Goal: Task Accomplishment & Management: Manage account settings

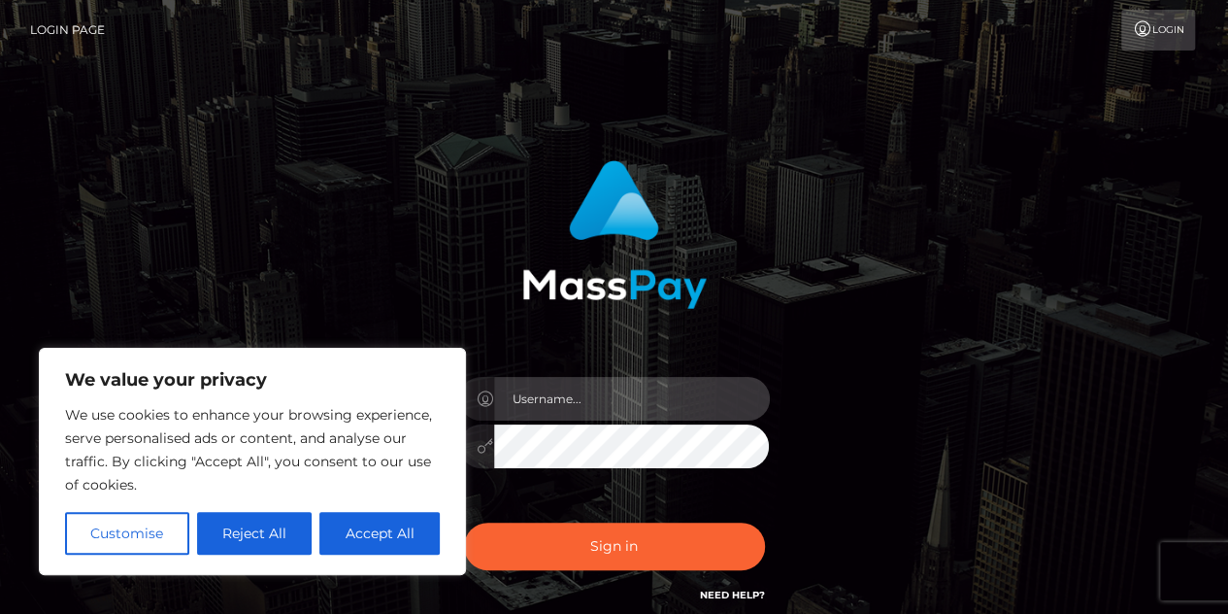
click at [670, 393] on input "text" at bounding box center [632, 399] width 276 height 44
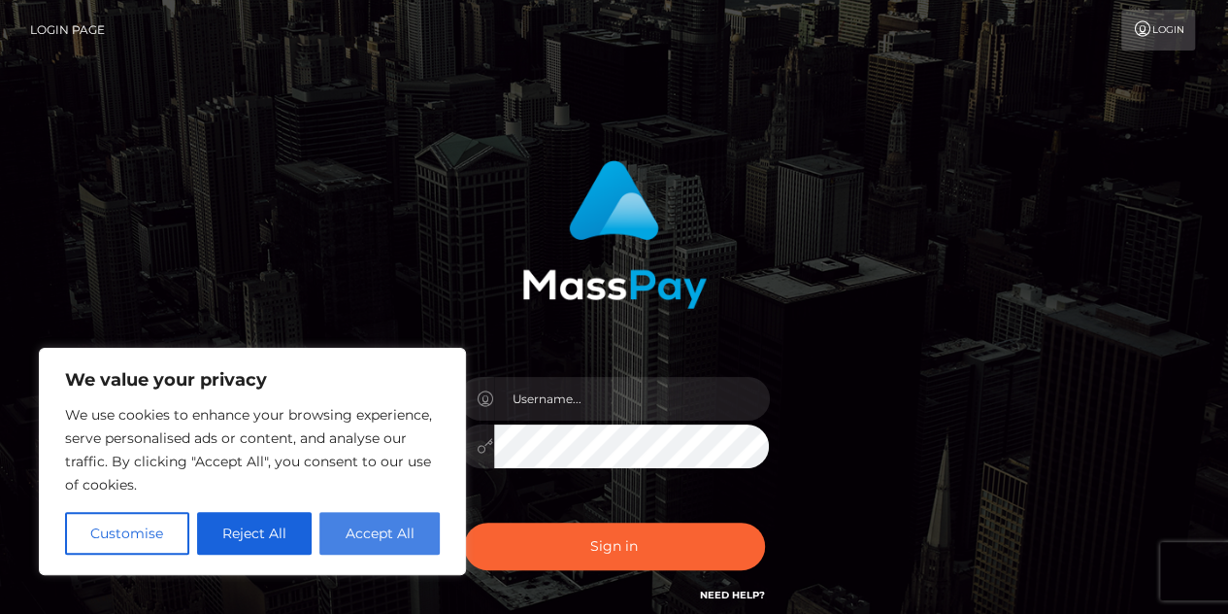
click at [380, 523] on button "Accept All" at bounding box center [379, 533] width 120 height 43
checkbox input "true"
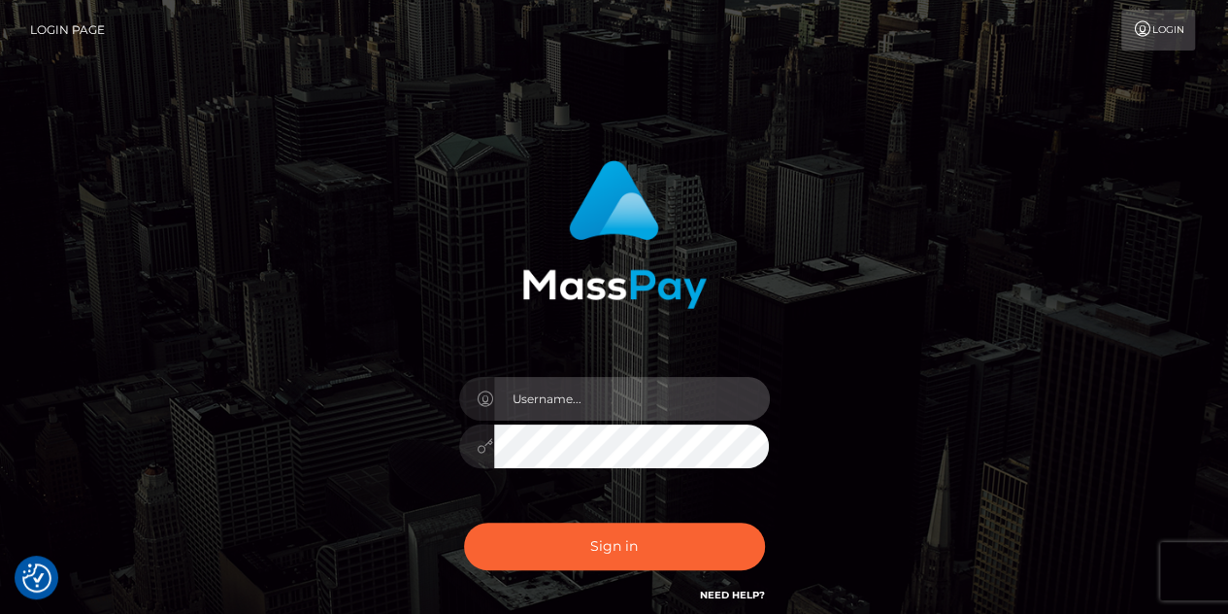
click at [586, 399] on input "text" at bounding box center [632, 399] width 276 height 44
type input "[EMAIL_ADDRESS][DOMAIN_NAME]"
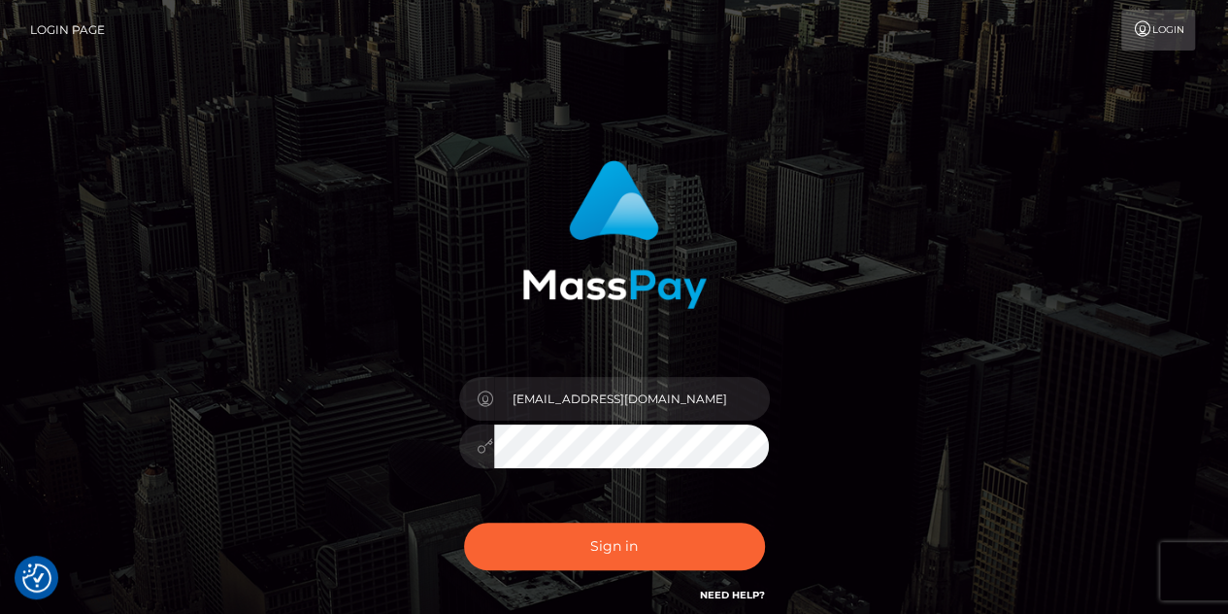
click at [464, 522] on button "Sign in" at bounding box center [614, 546] width 301 height 48
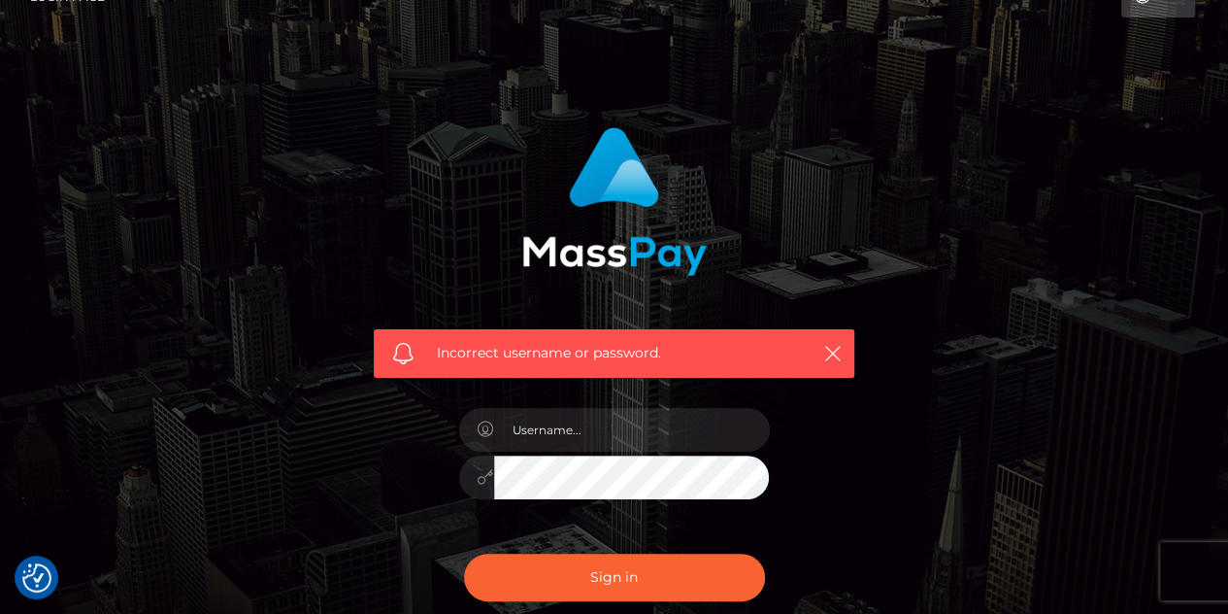
scroll to position [35, 0]
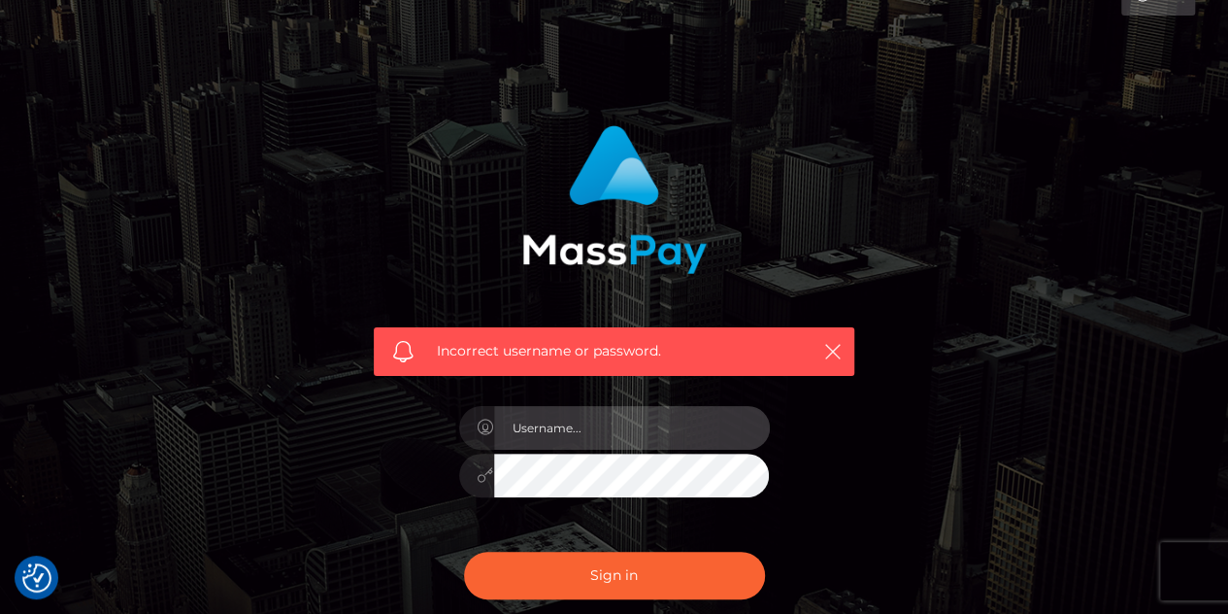
click at [596, 422] on input "text" at bounding box center [632, 428] width 276 height 44
type input "[EMAIL_ADDRESS][DOMAIN_NAME]"
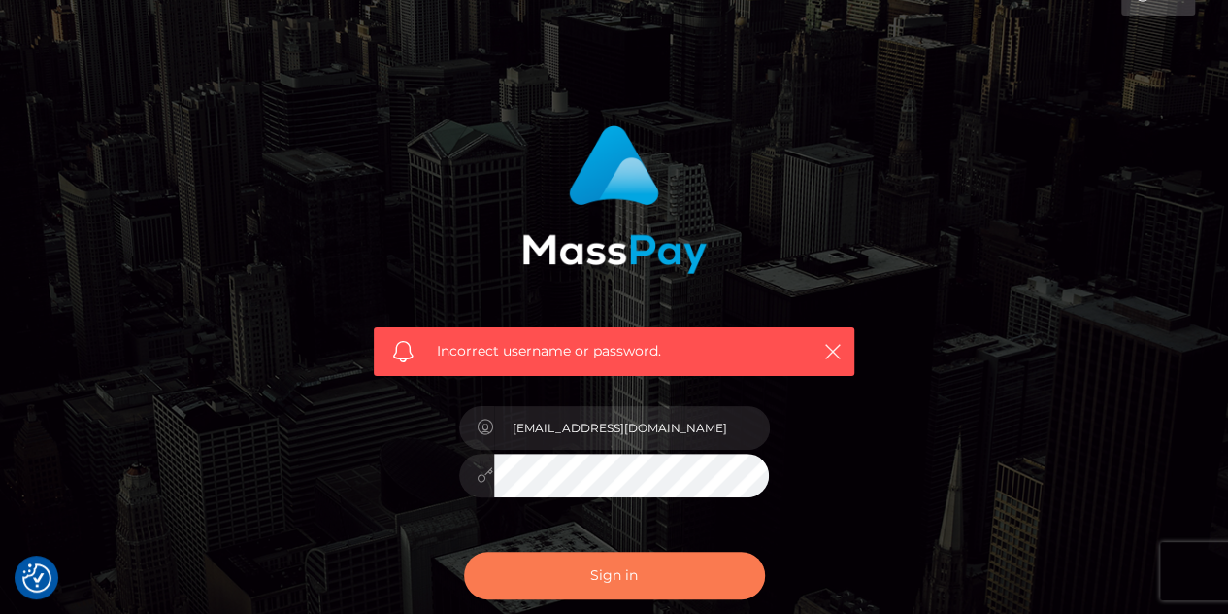
click at [673, 578] on button "Sign in" at bounding box center [614, 576] width 301 height 48
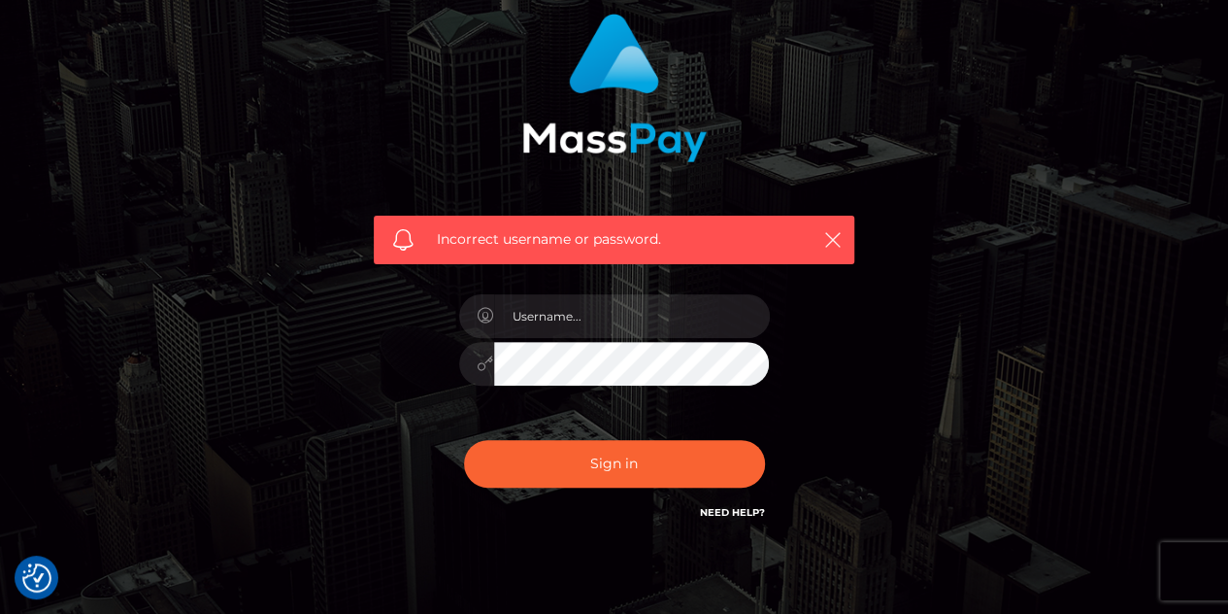
scroll to position [154, 0]
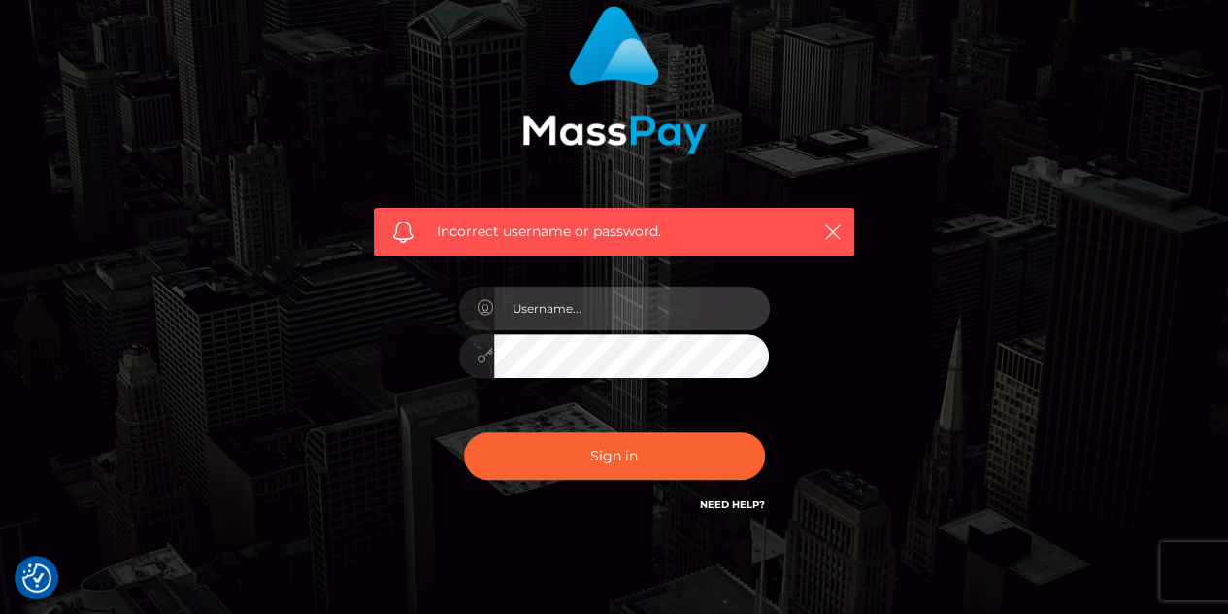
click at [592, 306] on input "text" at bounding box center [632, 308] width 276 height 44
type input "n"
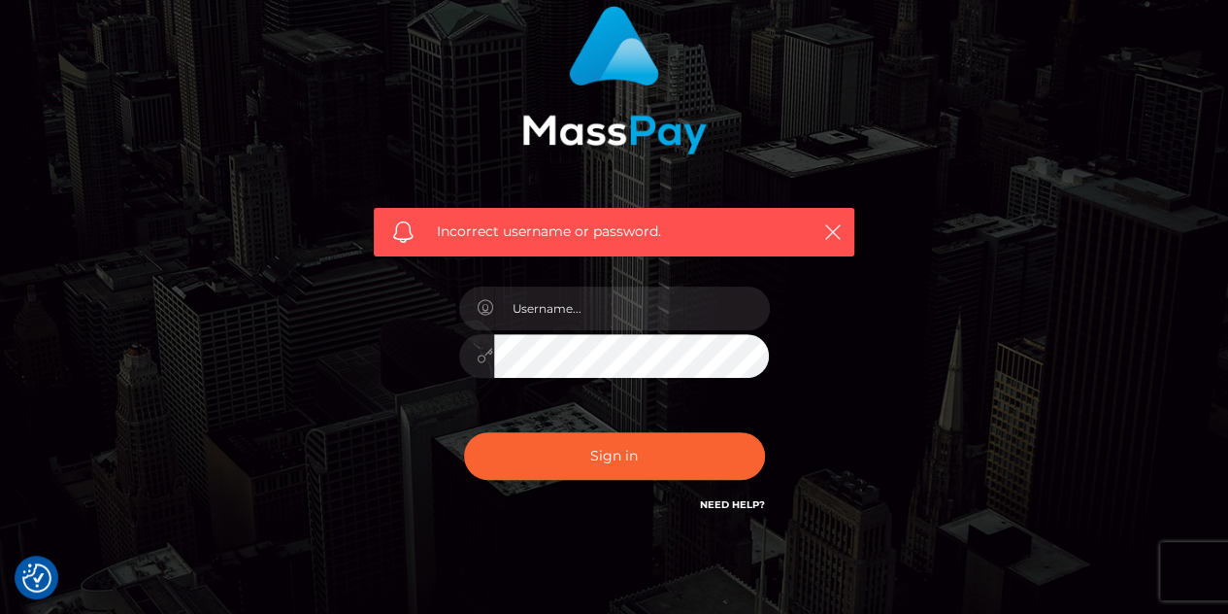
click at [353, 345] on div "Incorrect username or password." at bounding box center [614, 270] width 539 height 558
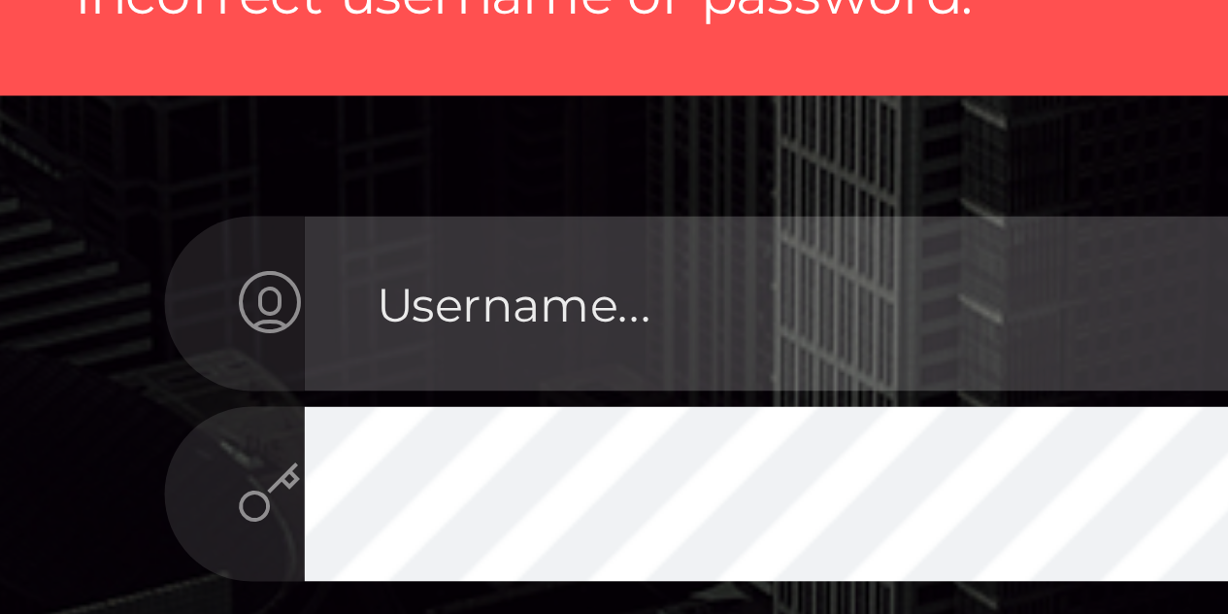
click at [590, 303] on input "text" at bounding box center [632, 308] width 276 height 44
click at [592, 298] on input "text" at bounding box center [632, 308] width 276 height 44
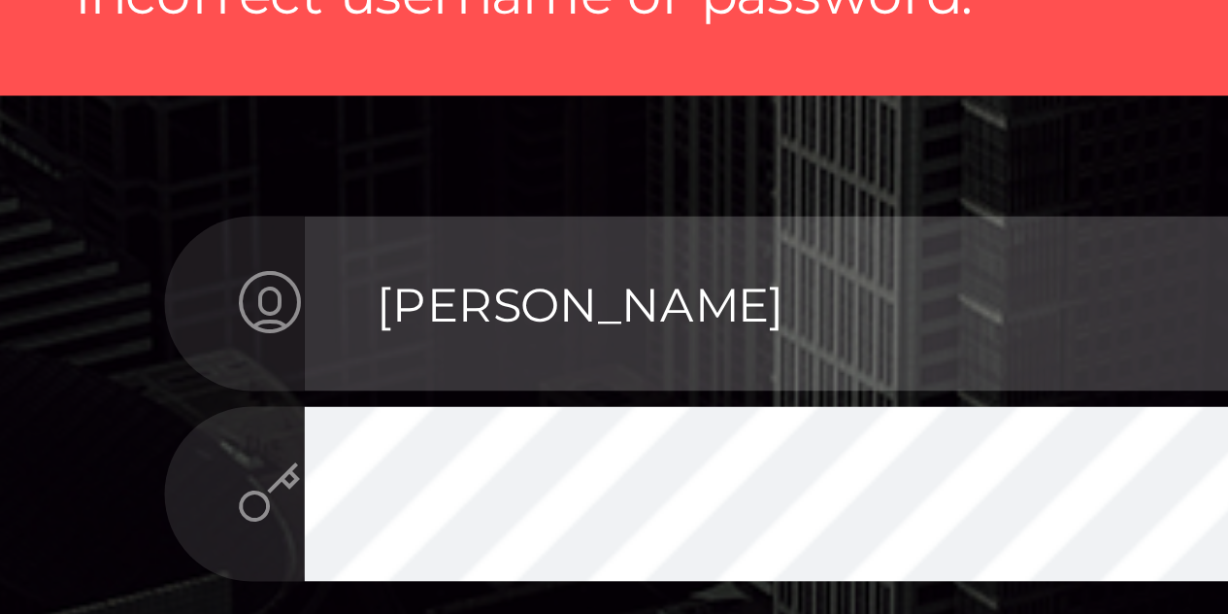
type input "kataria"
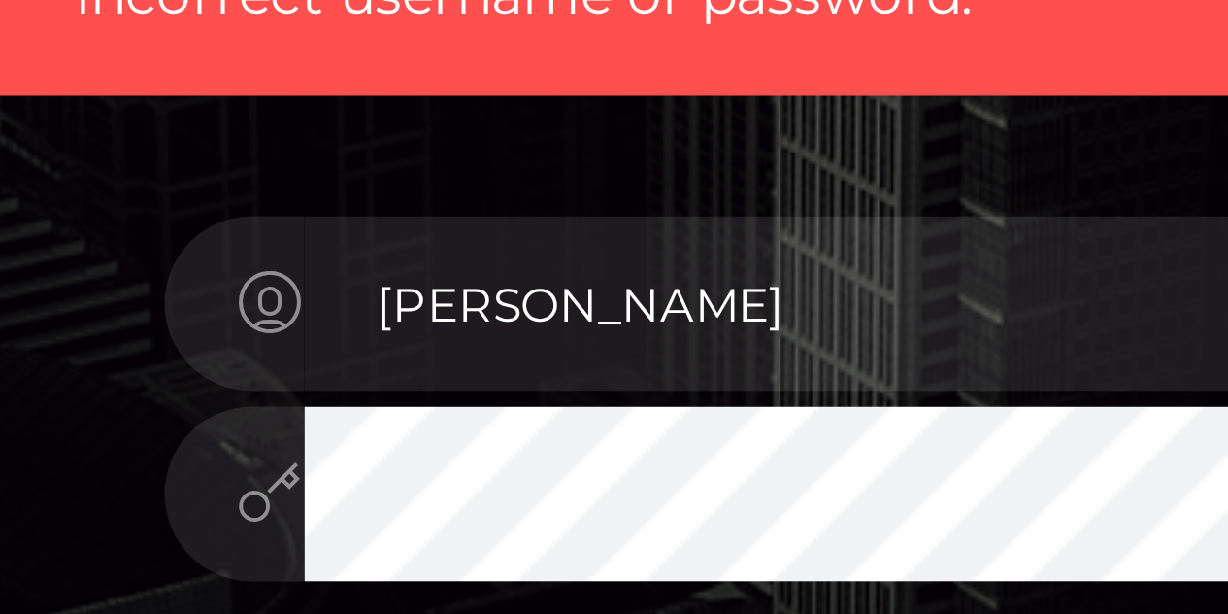
click at [535, 316] on div "kataria" at bounding box center [615, 346] width 340 height 149
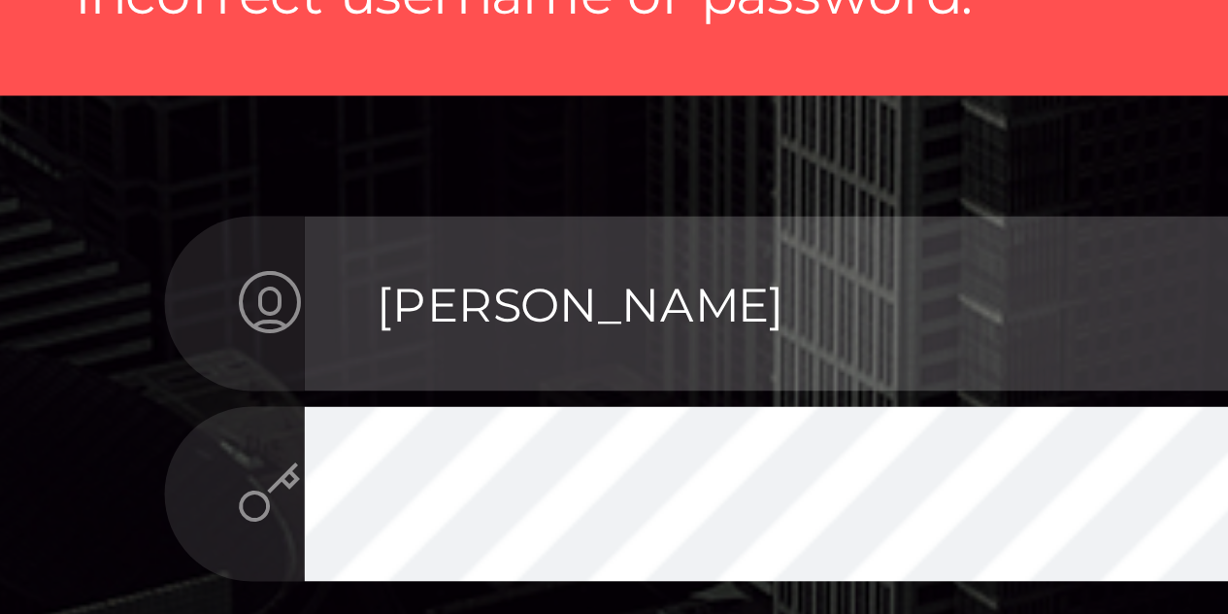
click at [572, 309] on input "kataria" at bounding box center [632, 308] width 276 height 44
